Goal: Transaction & Acquisition: Subscribe to service/newsletter

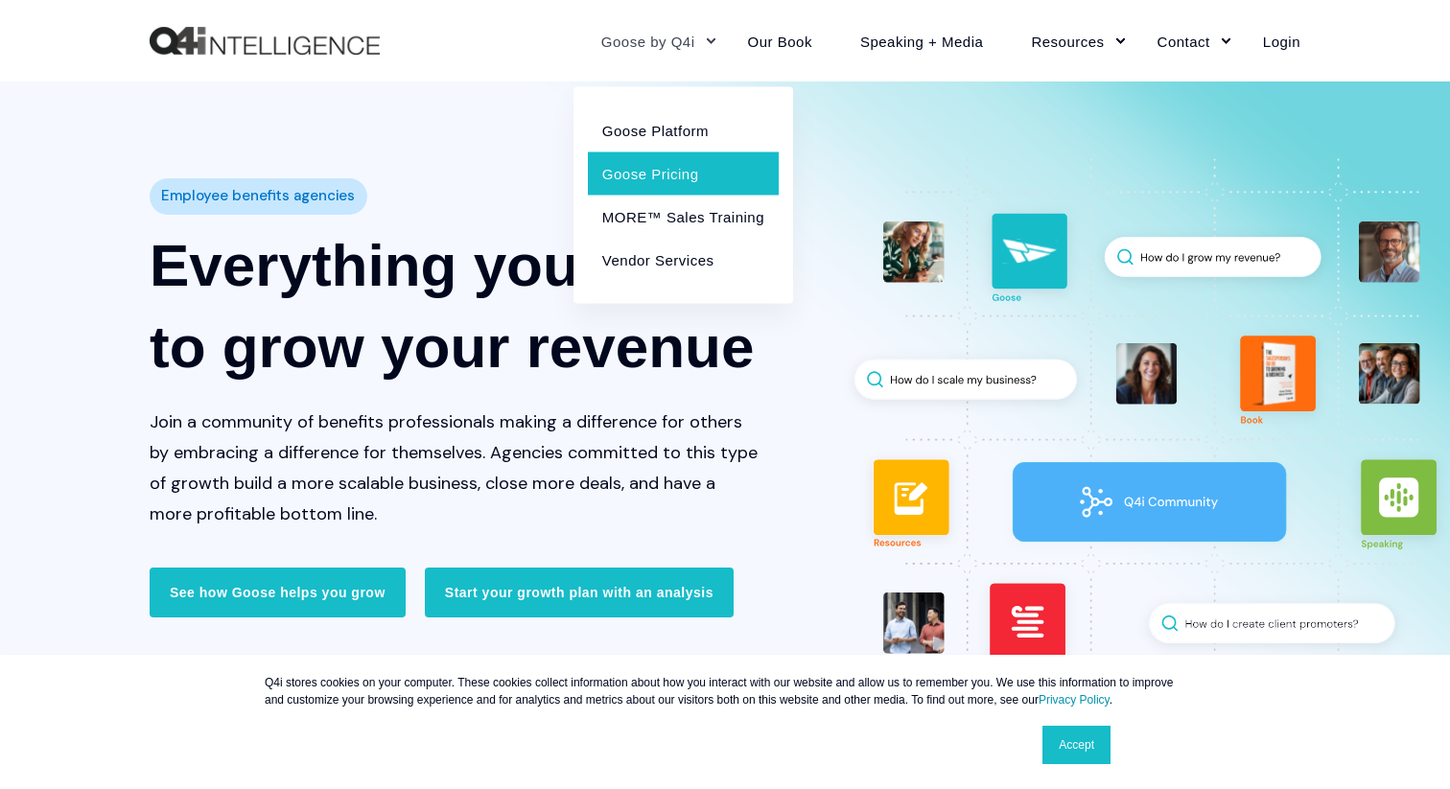
click at [625, 168] on link "Goose Pricing" at bounding box center [683, 172] width 191 height 43
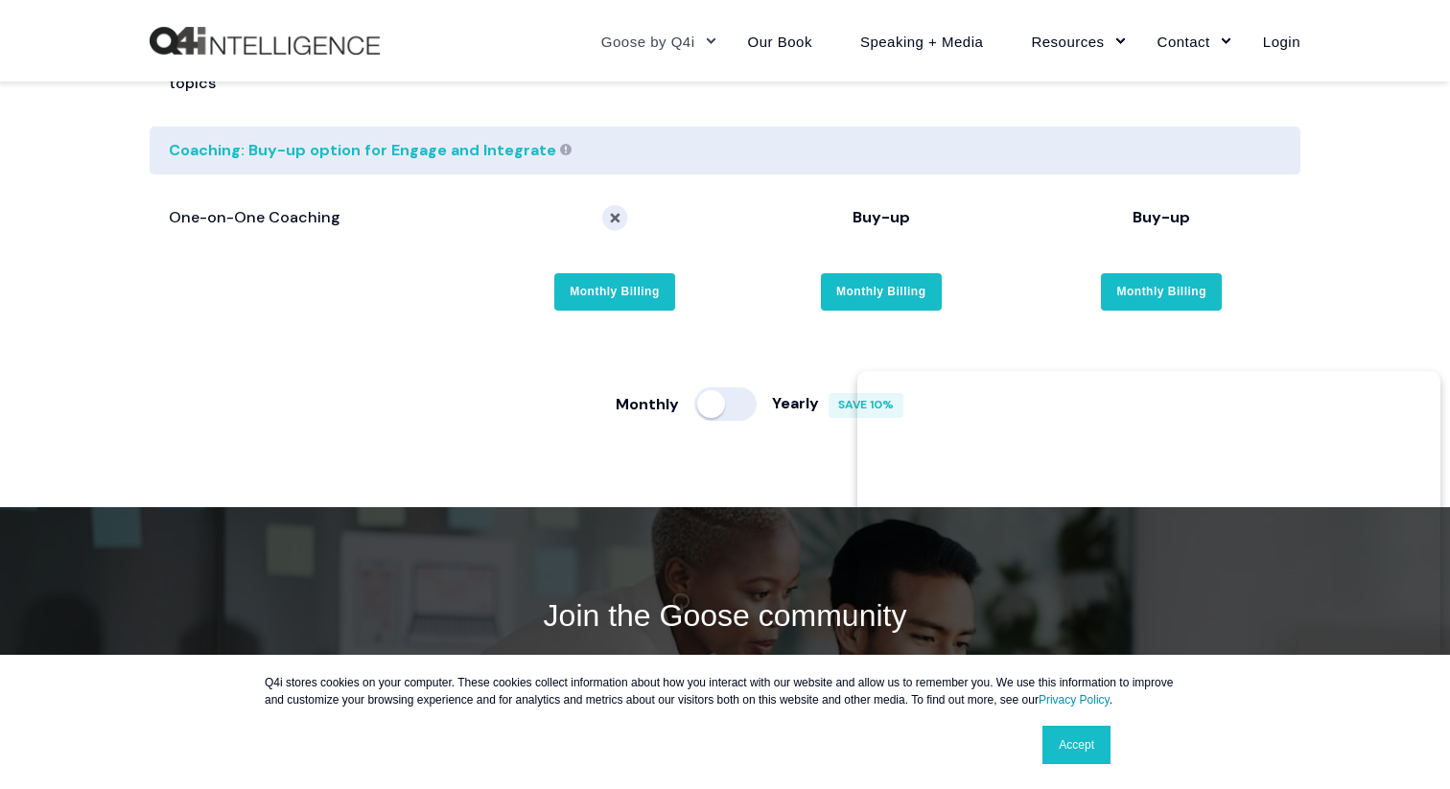
scroll to position [3782, 0]
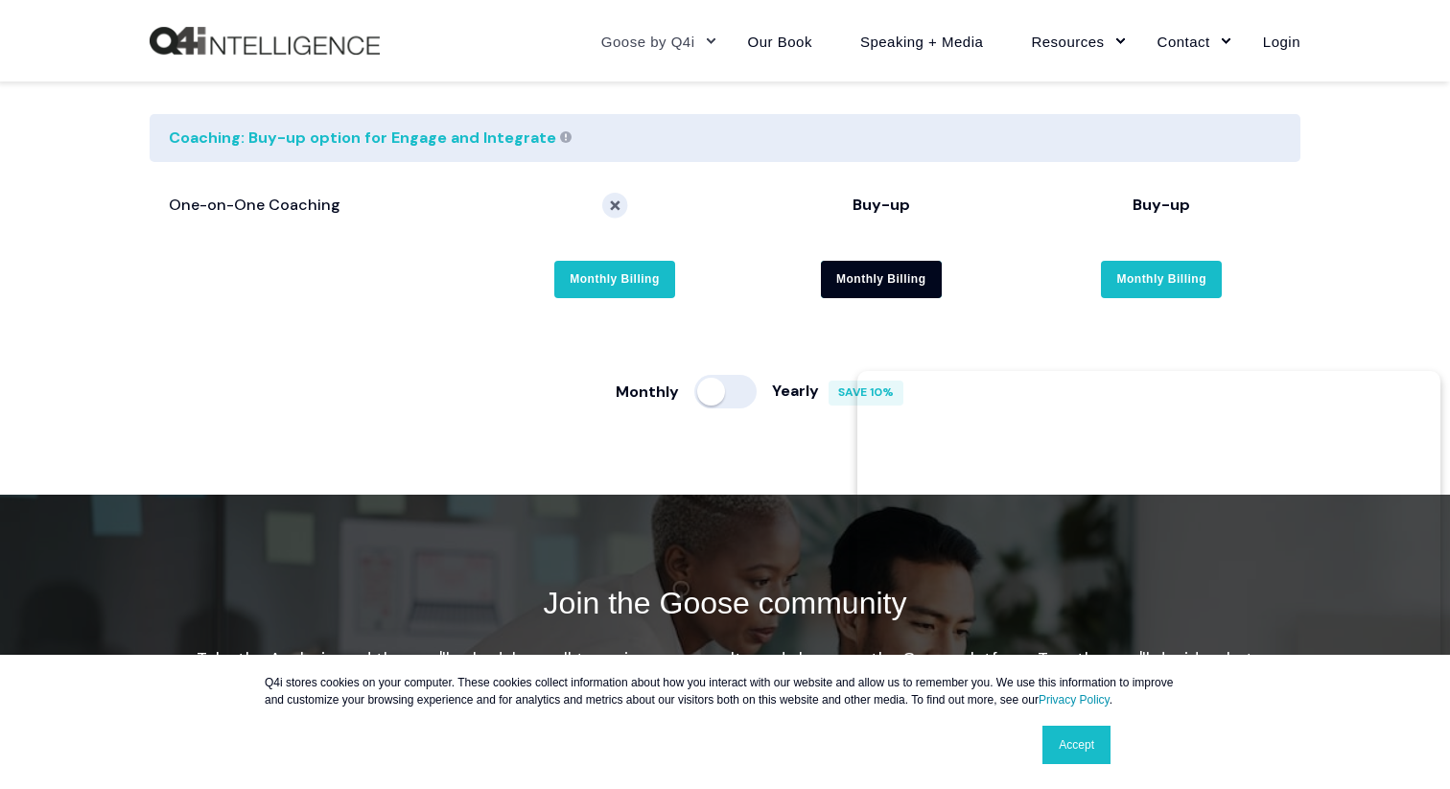
click at [888, 261] on link "Monthly Billing" at bounding box center [881, 279] width 121 height 37
